Goal: Contribute content: Add original content to the website for others to see

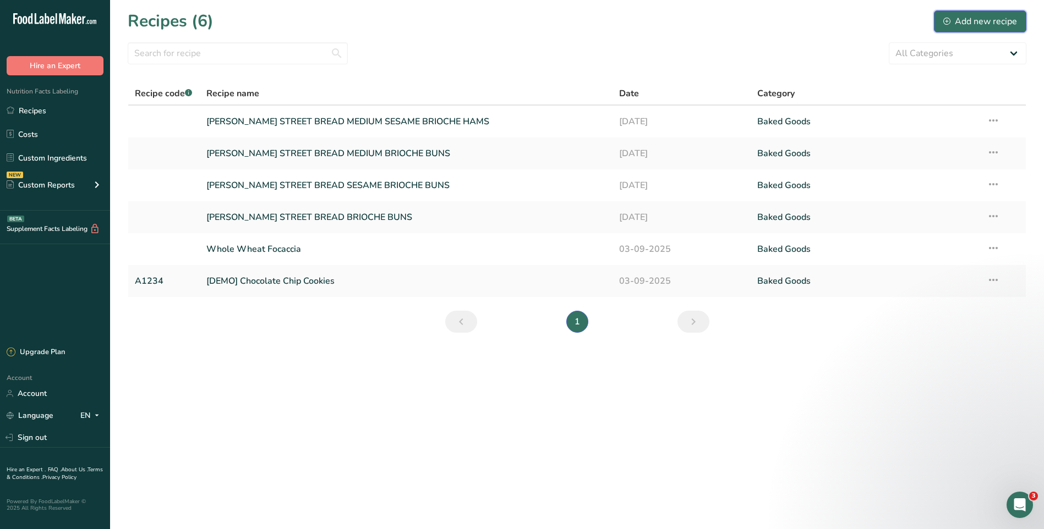
drag, startPoint x: 967, startPoint y: 20, endPoint x: 703, endPoint y: 100, distance: 275.3
click at [967, 20] on div "Add new recipe" at bounding box center [980, 21] width 74 height 13
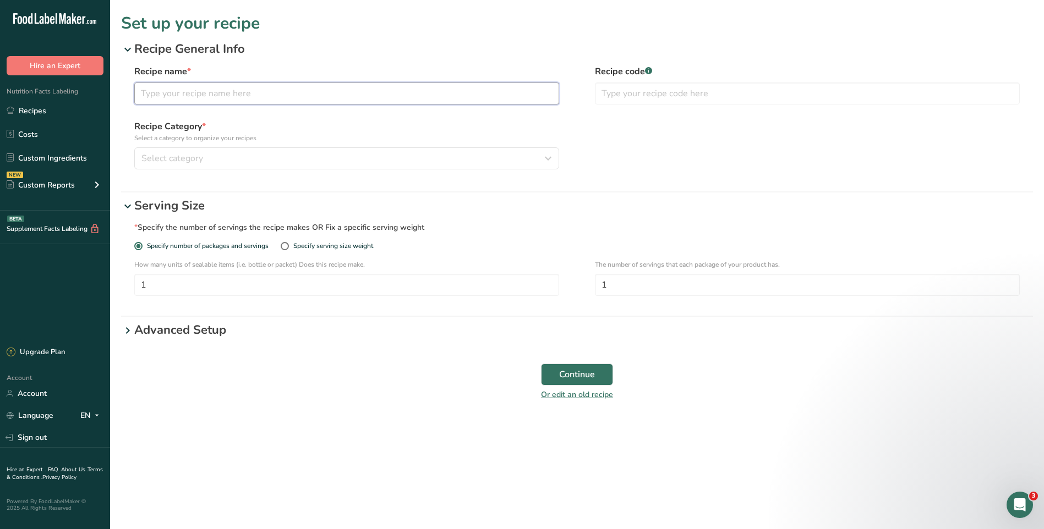
click at [221, 93] on input "text" at bounding box center [346, 94] width 425 height 22
type input "s"
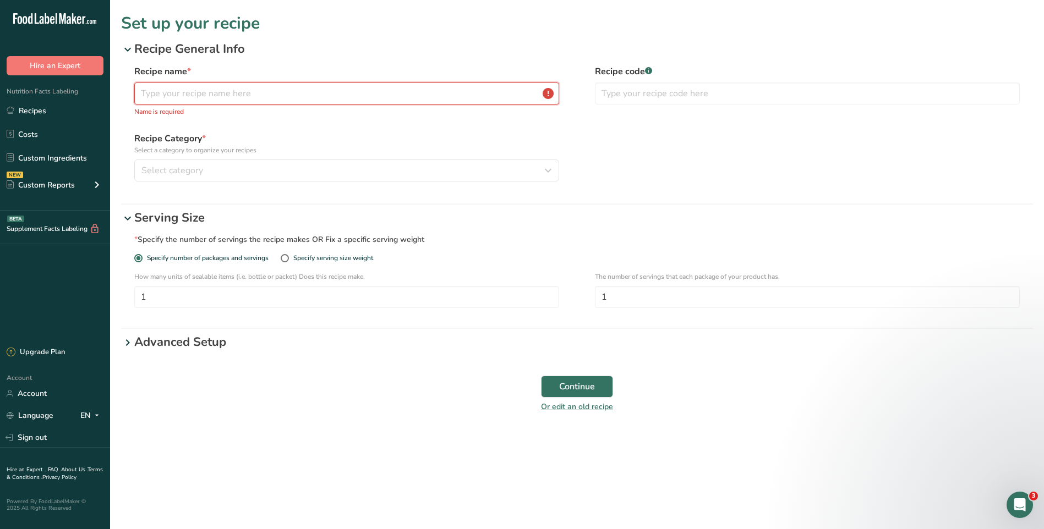
click at [221, 93] on input "text" at bounding box center [346, 94] width 425 height 22
type input "m"
type input "M"
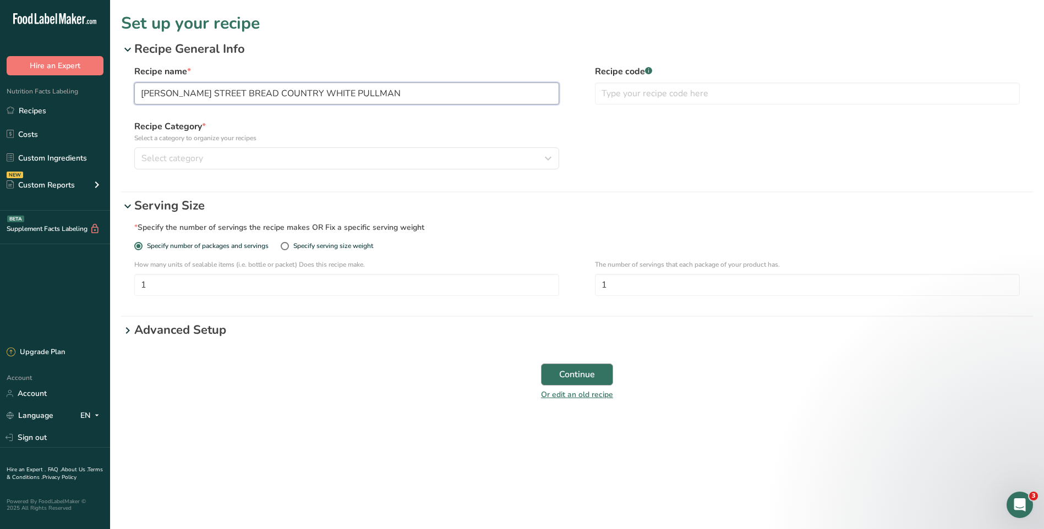
type input "[PERSON_NAME] STREET BREAD COUNTRY WHITE PULLMAN"
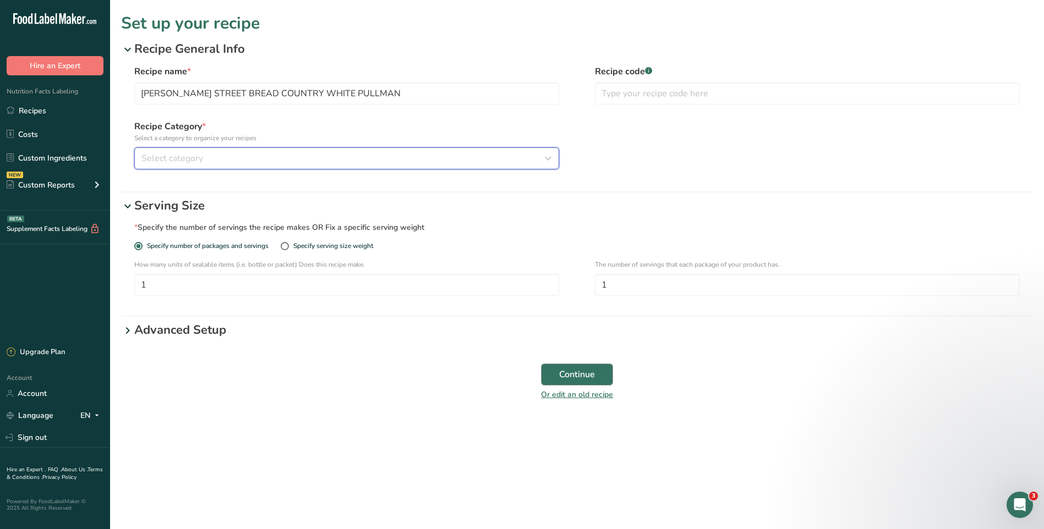
click at [348, 161] on div "Select category" at bounding box center [343, 158] width 404 height 13
click at [547, 157] on icon "button" at bounding box center [547, 159] width 13 height 20
click at [189, 157] on span "Select category" at bounding box center [172, 158] width 62 height 13
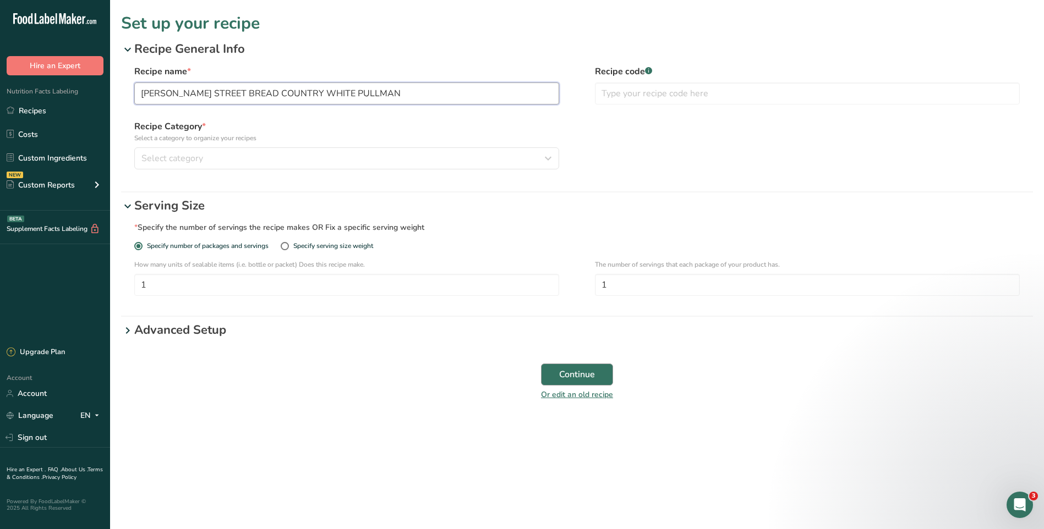
click at [422, 92] on input "[PERSON_NAME] STREET BREAD COUNTRY WHITE PULLMAN" at bounding box center [346, 94] width 425 height 22
drag, startPoint x: 588, startPoint y: 378, endPoint x: 575, endPoint y: 347, distance: 33.8
click at [588, 378] on span "Continue" at bounding box center [577, 374] width 36 height 13
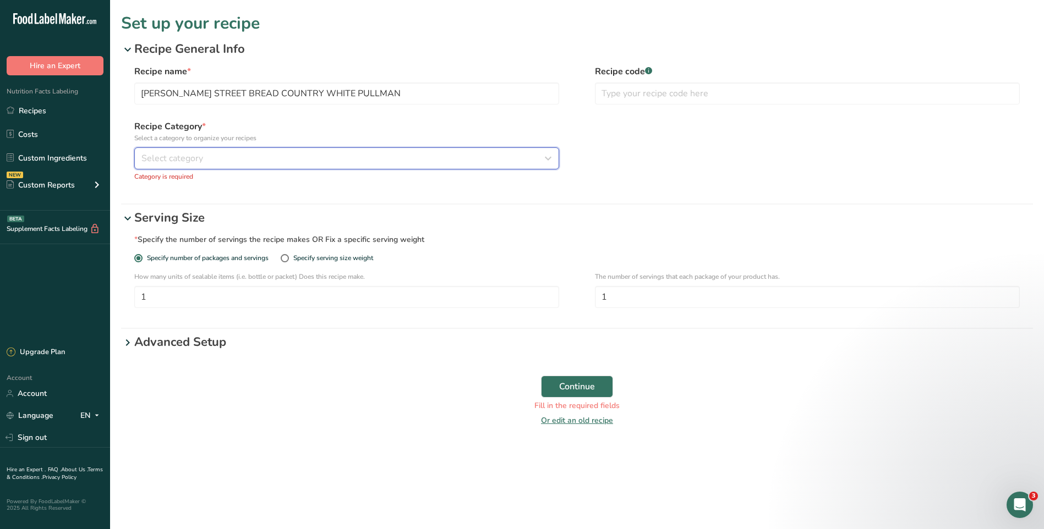
click at [221, 152] on div "Select category" at bounding box center [343, 158] width 404 height 13
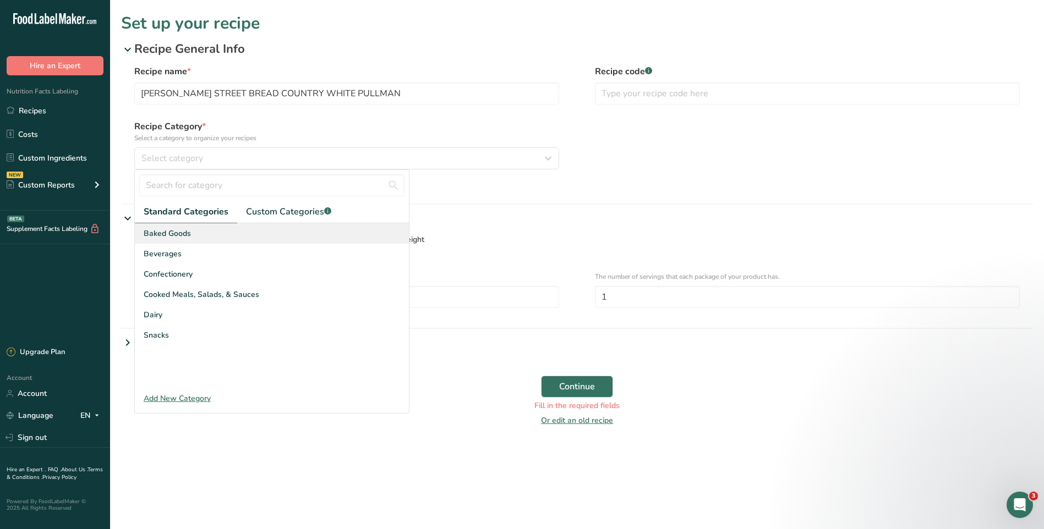
click at [181, 232] on span "Baked Goods" at bounding box center [167, 234] width 47 height 12
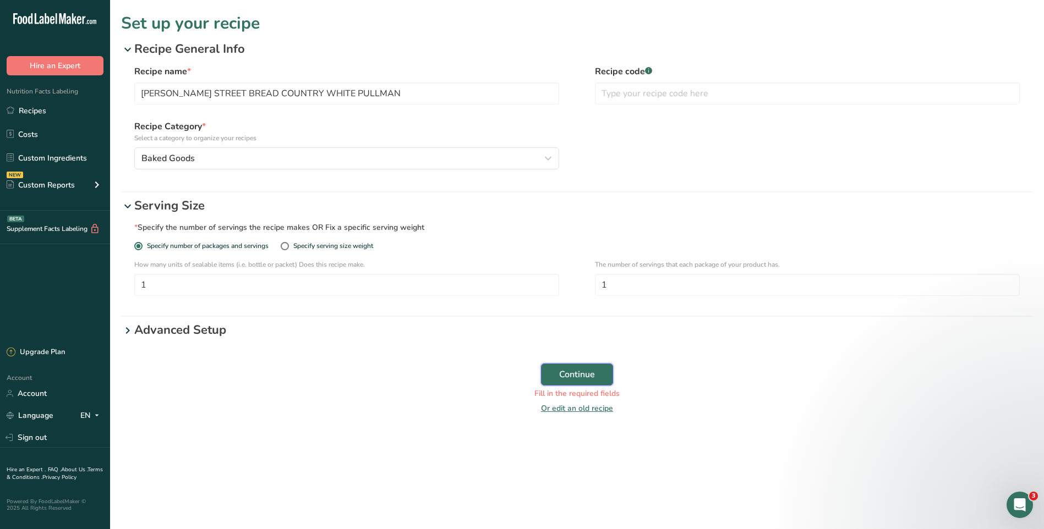
click at [578, 375] on span "Continue" at bounding box center [577, 374] width 36 height 13
click at [45, 117] on link "Recipes" at bounding box center [55, 110] width 110 height 21
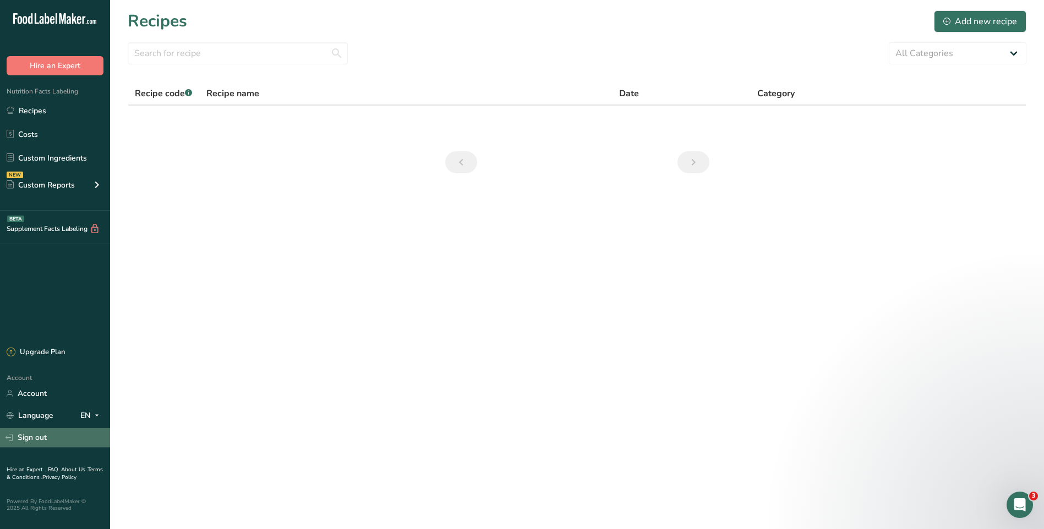
click at [36, 441] on link "Sign out" at bounding box center [55, 437] width 110 height 19
